Goal: Check status: Check status

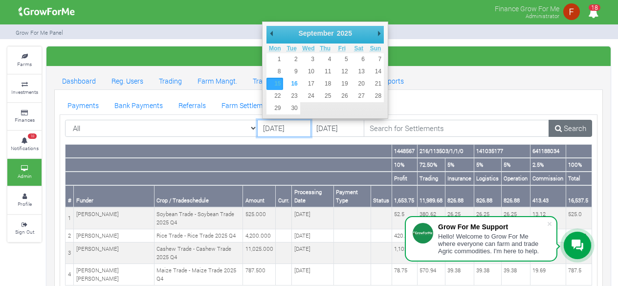
click at [281, 128] on input "15/09/2025" at bounding box center [284, 129] width 54 height 18
type input "[DATE]"
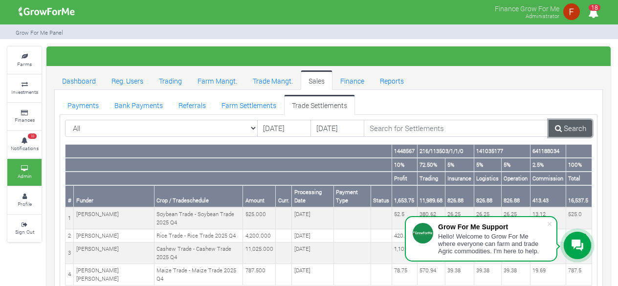
click at [566, 133] on link "Search" at bounding box center [569, 129] width 43 height 18
drag, startPoint x: 569, startPoint y: 199, endPoint x: 588, endPoint y: 201, distance: 19.6
click at [588, 201] on th "91,990.0" at bounding box center [578, 196] width 26 height 22
copy th "91,990.0"
